Goal: Obtain resource: Download file/media

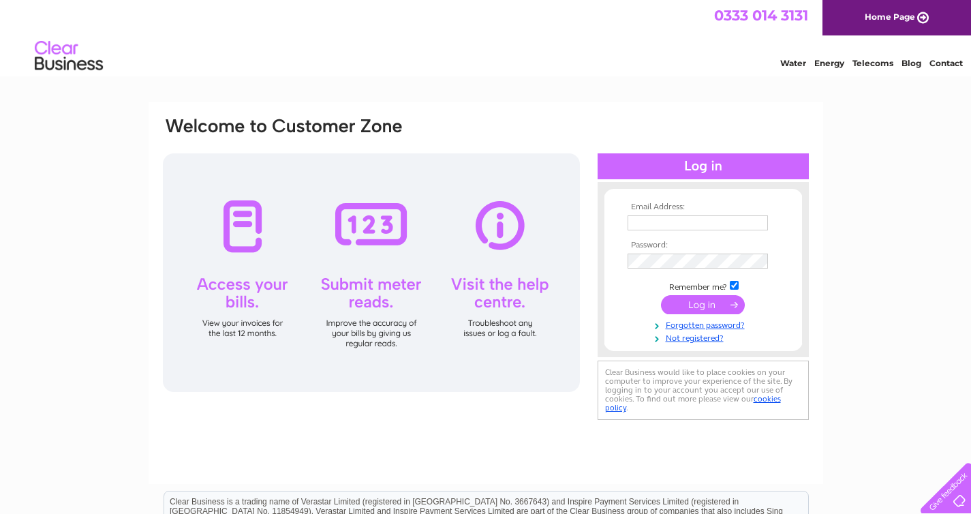
type input "bruce@adriadevelopments.co.uk"
click at [677, 299] on input "submit" at bounding box center [703, 304] width 84 height 19
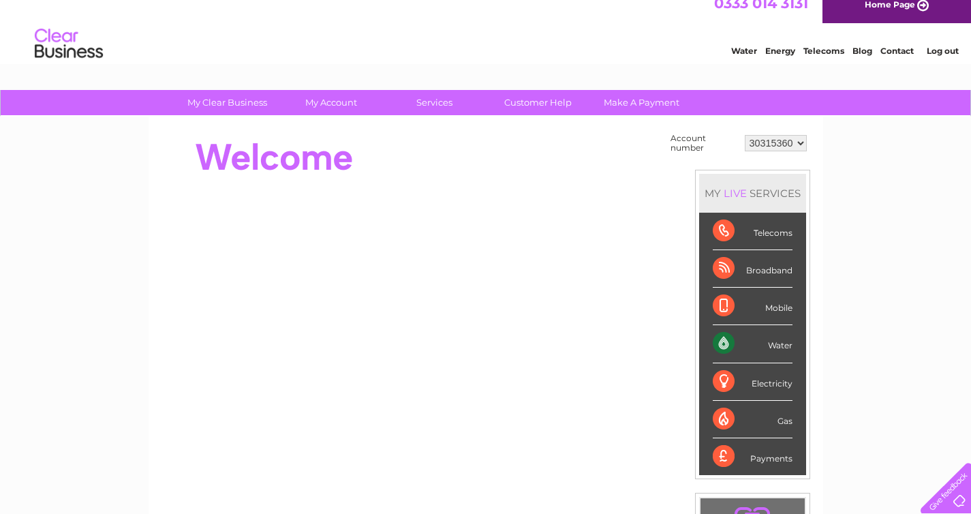
scroll to position [26, 0]
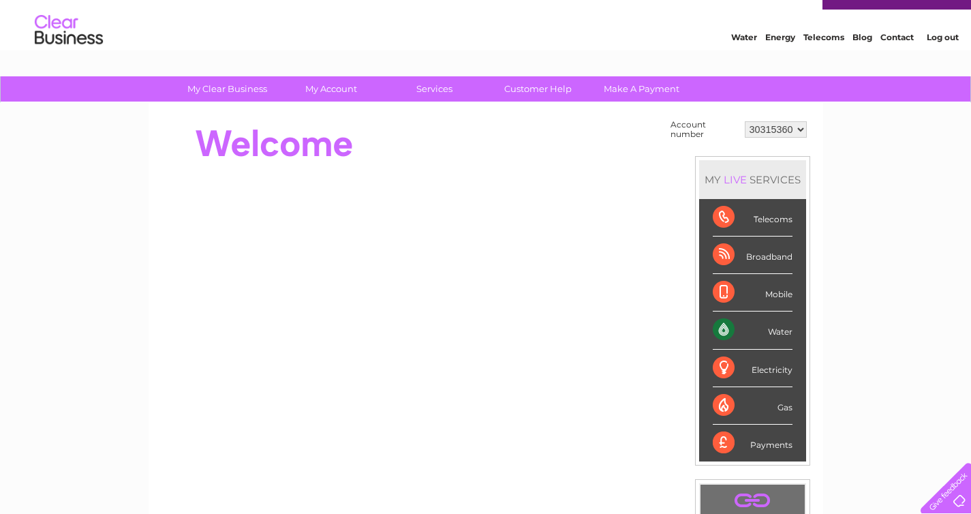
click at [759, 327] on div "Water" at bounding box center [753, 330] width 80 height 37
click at [773, 331] on div "Water" at bounding box center [753, 330] width 80 height 37
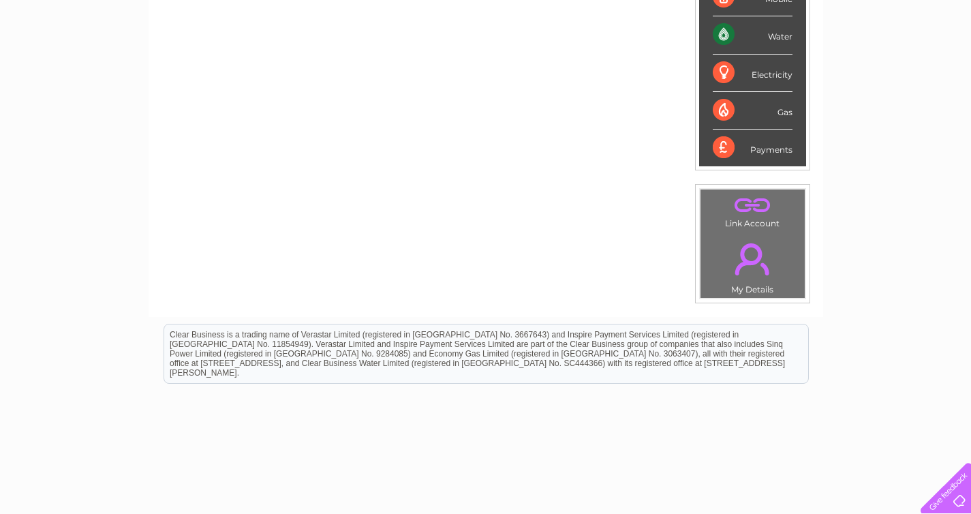
scroll to position [0, 0]
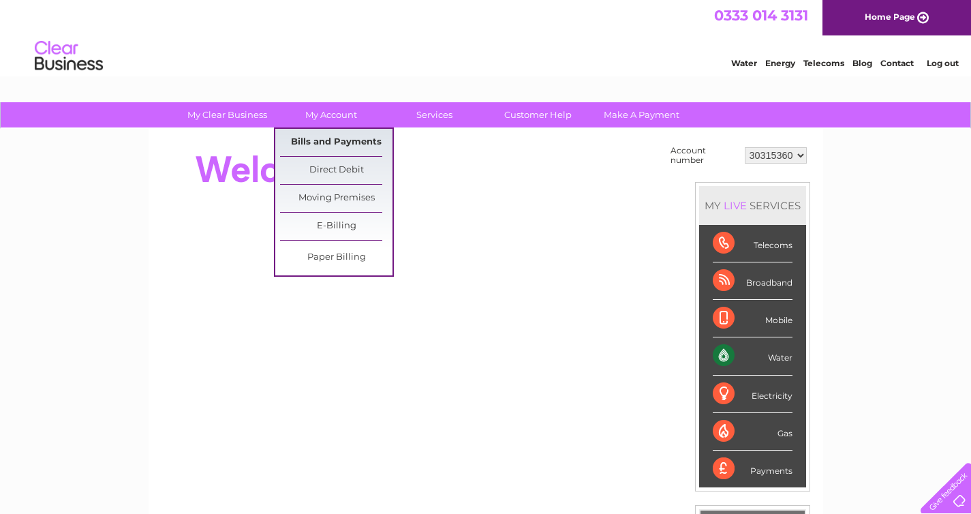
click at [340, 136] on link "Bills and Payments" at bounding box center [336, 142] width 112 height 27
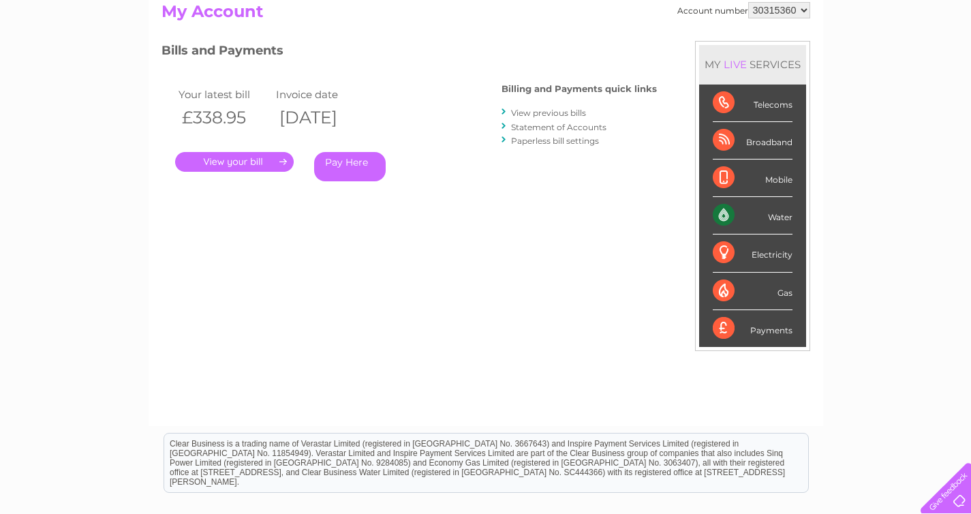
scroll to position [153, 0]
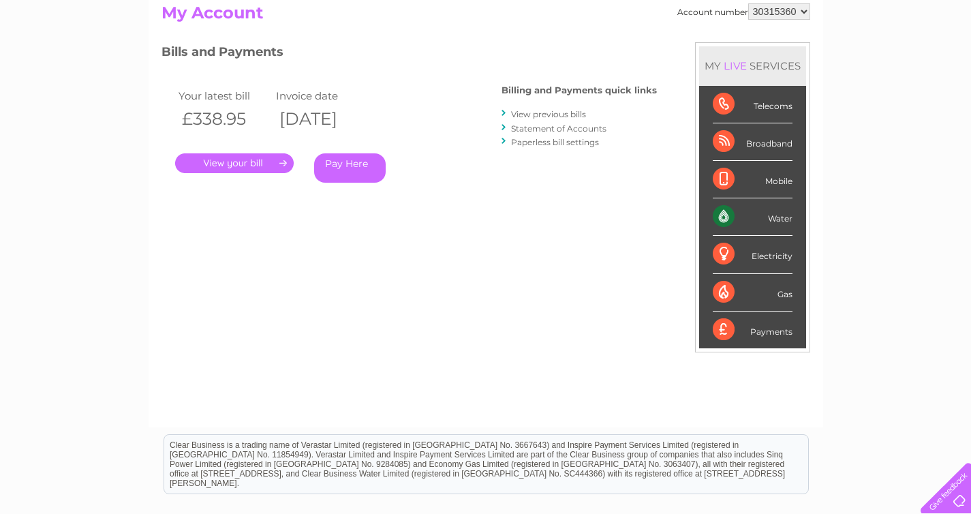
click at [267, 168] on link "." at bounding box center [234, 163] width 119 height 20
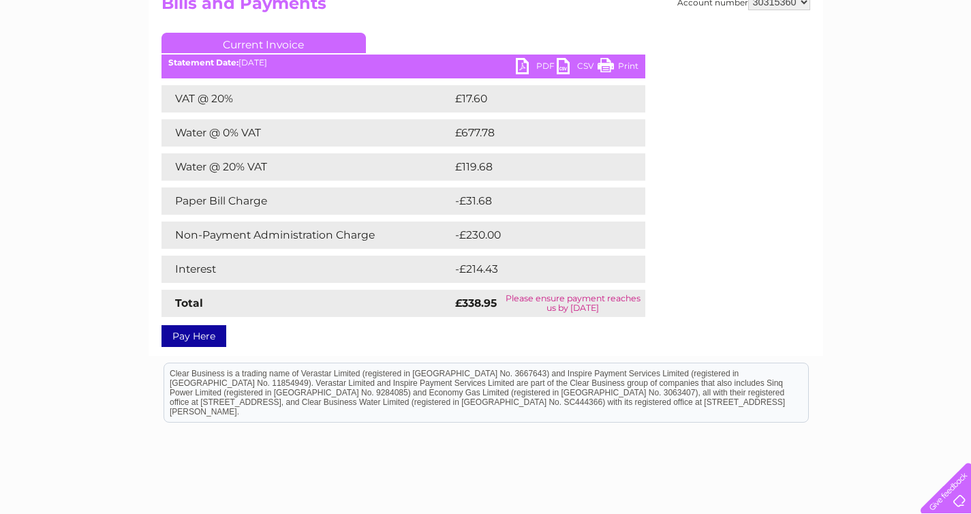
scroll to position [174, 0]
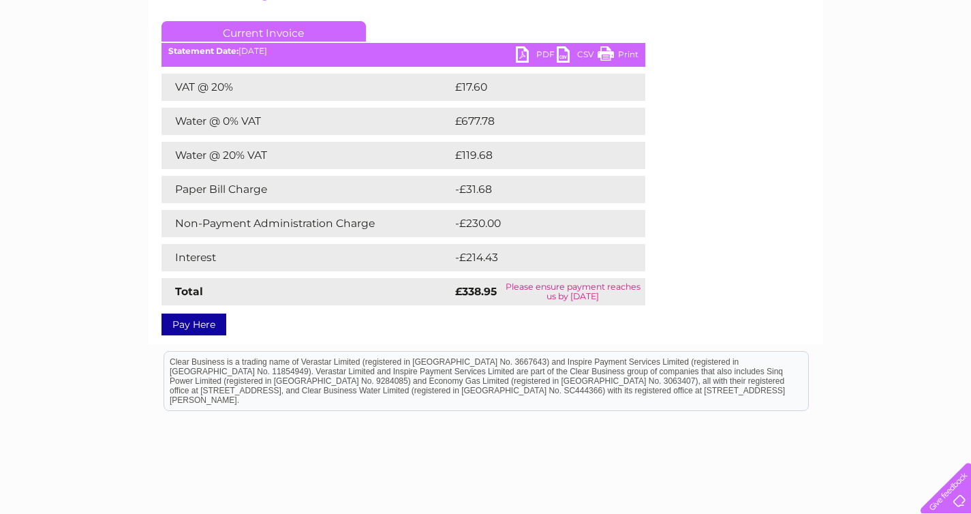
click at [526, 58] on link "PDF" at bounding box center [536, 56] width 41 height 20
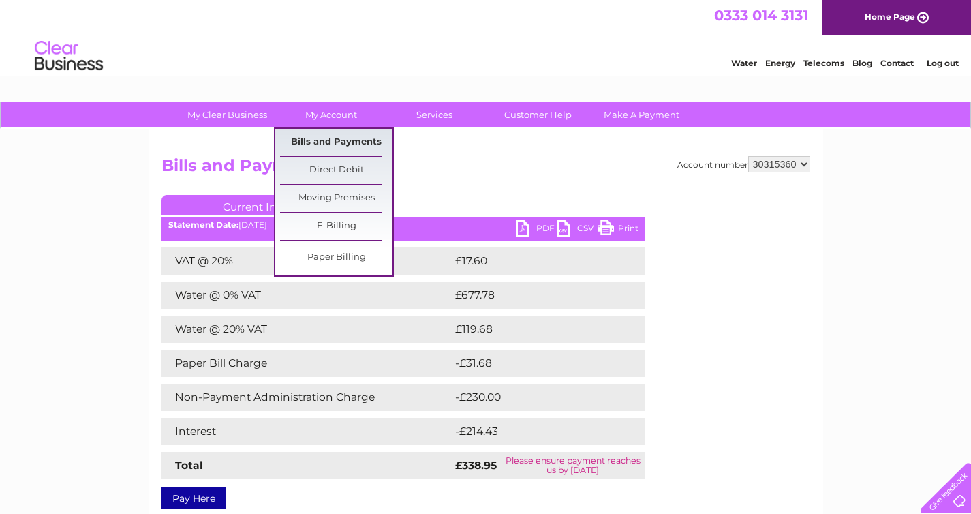
click at [353, 132] on link "Bills and Payments" at bounding box center [336, 142] width 112 height 27
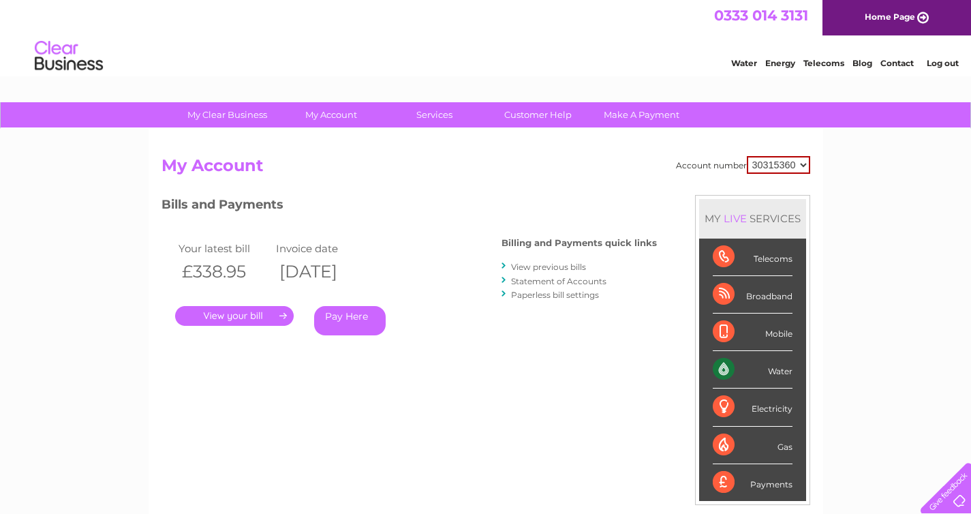
click at [543, 269] on link "View previous bills" at bounding box center [548, 267] width 75 height 10
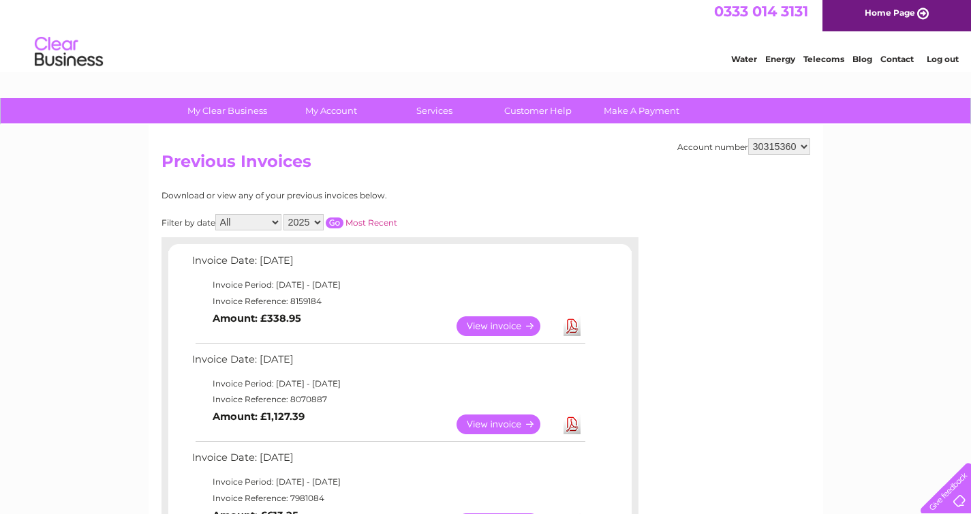
scroll to position [6, 0]
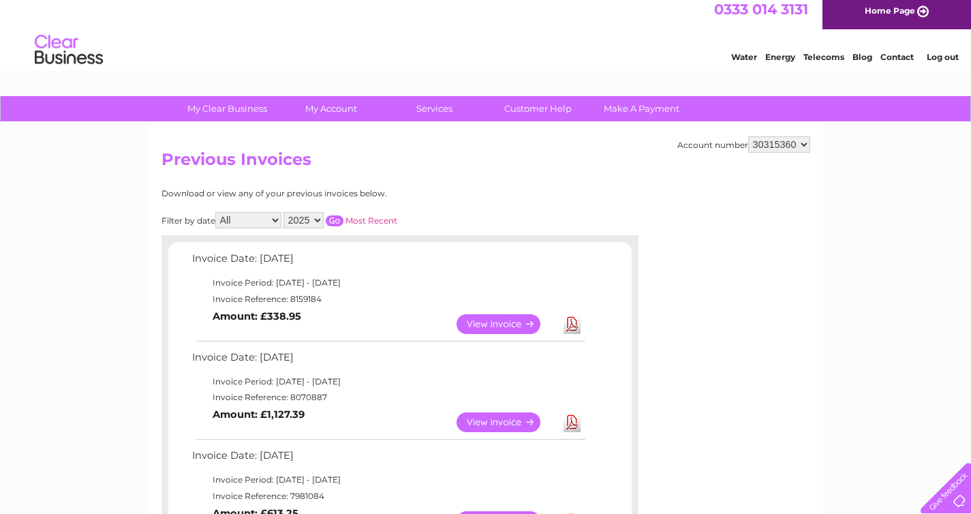
click at [575, 326] on link "Download" at bounding box center [572, 324] width 17 height 20
